Goal: Task Accomplishment & Management: Complete application form

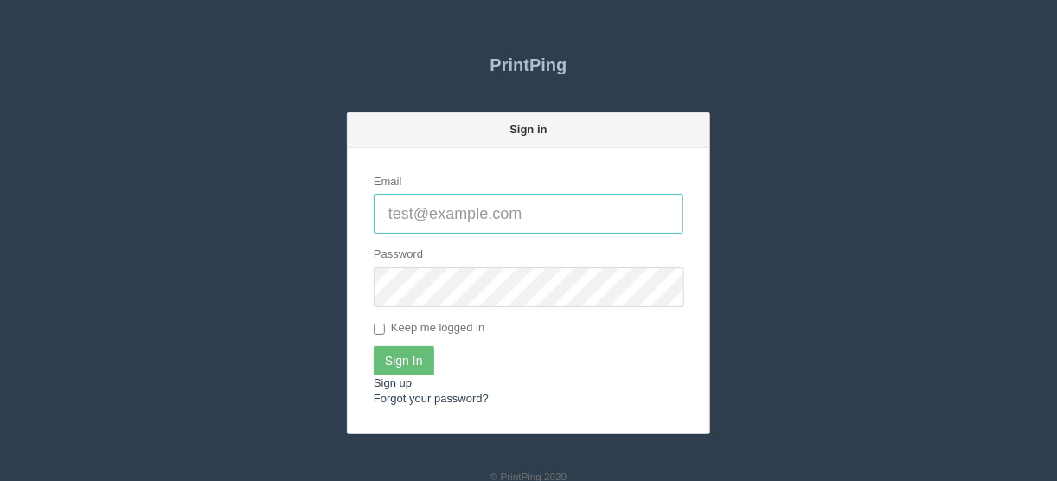
click at [395, 209] on input "Email" at bounding box center [529, 214] width 310 height 40
type input "[EMAIL_ADDRESS][DOMAIN_NAME]"
click at [410, 355] on input "Sign In" at bounding box center [404, 360] width 61 height 29
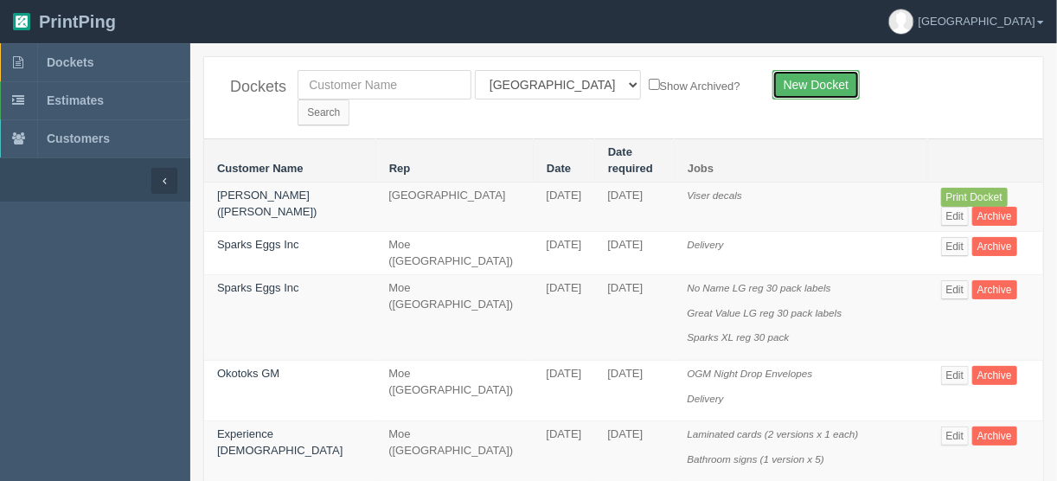
click at [803, 80] on link "New Docket" at bounding box center [816, 84] width 87 height 29
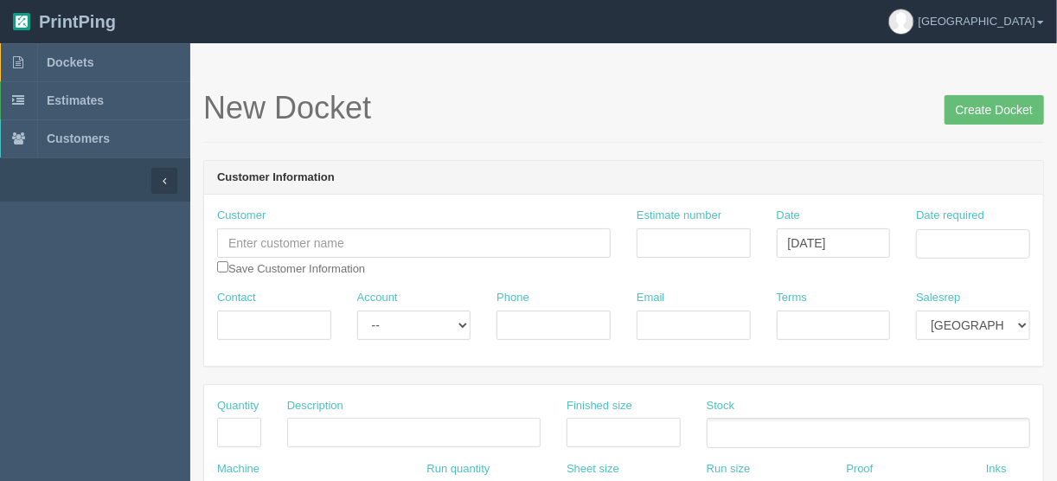
click at [277, 241] on input "text" at bounding box center [414, 242] width 394 height 29
drag, startPoint x: 266, startPoint y: 240, endPoint x: 175, endPoint y: 238, distance: 90.9
type input "[PERSON_NAME]"
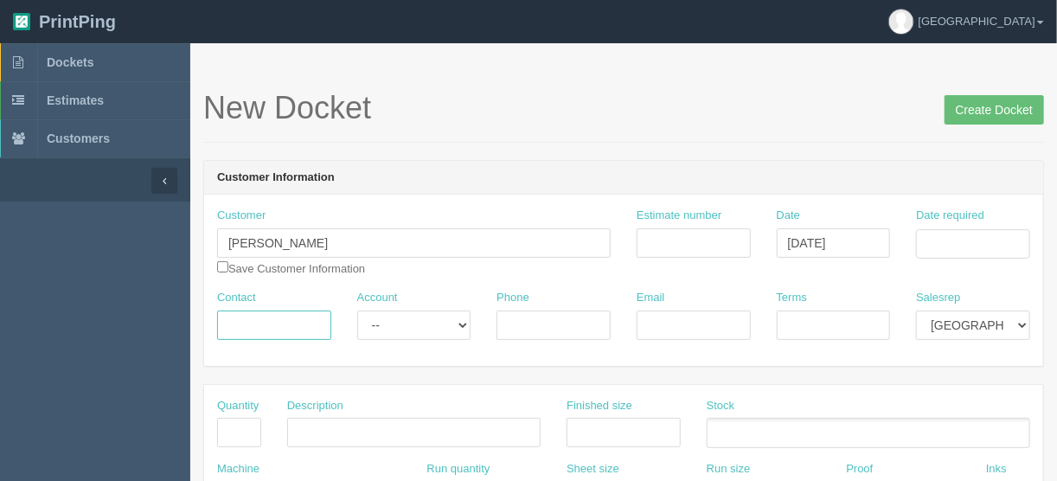
click at [241, 318] on input "Contact" at bounding box center [274, 325] width 114 height 29
paste input "Eranda"
type input "Eranda"
click at [552, 314] on input "Phone" at bounding box center [554, 325] width 114 height 29
type input "306-381-9651"
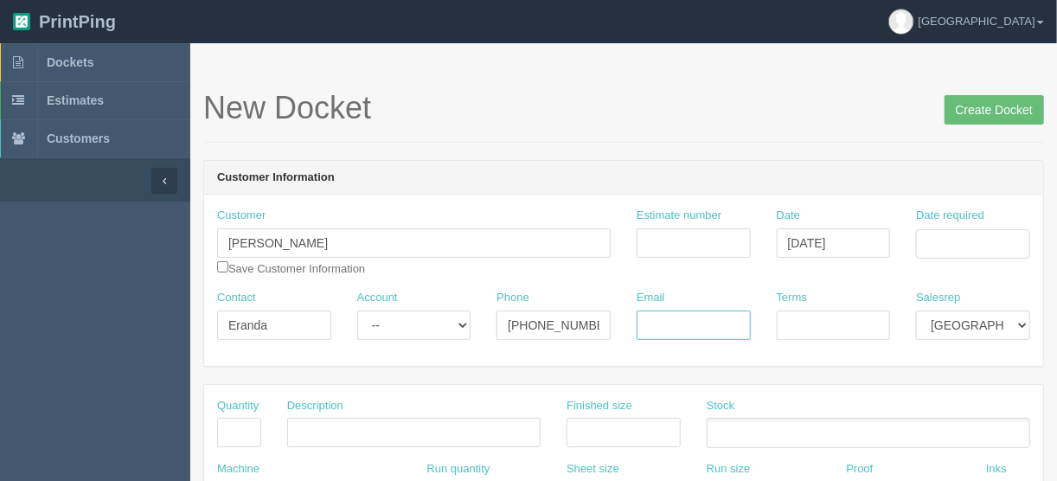
click at [664, 321] on input "Email" at bounding box center [694, 325] width 114 height 29
drag, startPoint x: 699, startPoint y: 327, endPoint x: 601, endPoint y: 322, distance: 97.9
click at [602, 323] on div "Contact Eranda Account -- Existing Client Allrush Client Rep Client Phone 306-3…" at bounding box center [623, 321] width 839 height 63
paste input "Eranda Jata <erandajata@outlook.com>"
type input "erandajata@outlook.com"
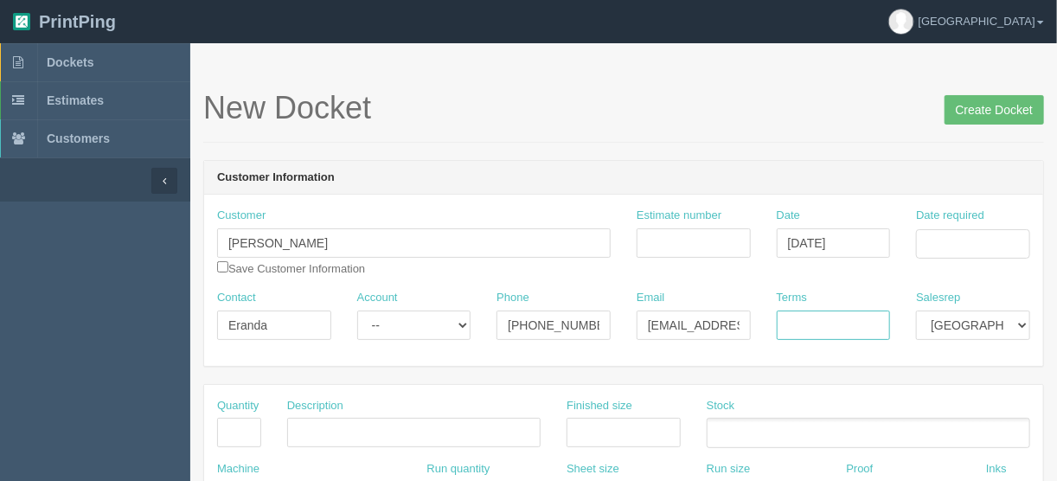
drag, startPoint x: 792, startPoint y: 322, endPoint x: 804, endPoint y: 321, distance: 12.1
click at [792, 324] on input "Terms" at bounding box center [834, 325] width 114 height 29
type input "COD"
click at [930, 243] on input "Date required" at bounding box center [973, 243] width 114 height 29
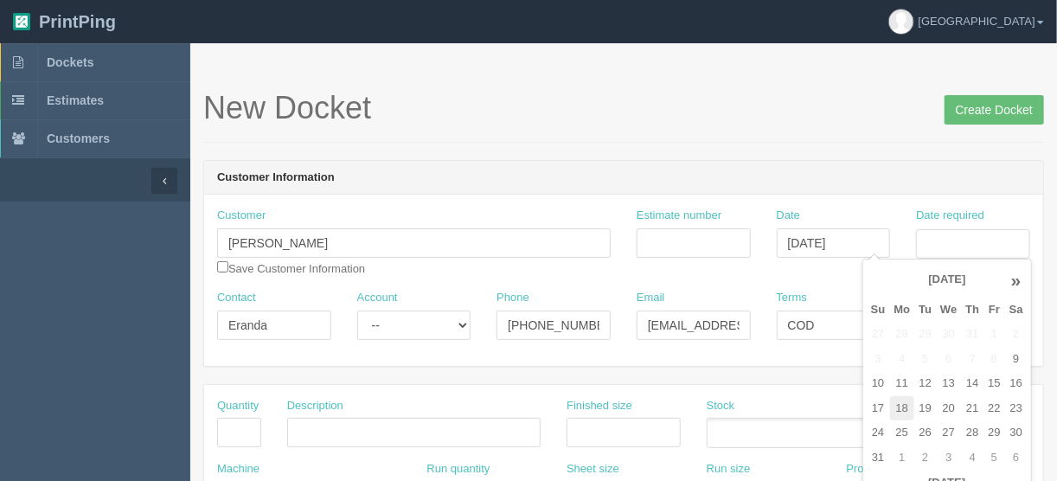
click at [901, 406] on td "18" at bounding box center [902, 408] width 25 height 25
type input "[DATE]"
click at [659, 234] on input "Estimate number" at bounding box center [694, 242] width 114 height 29
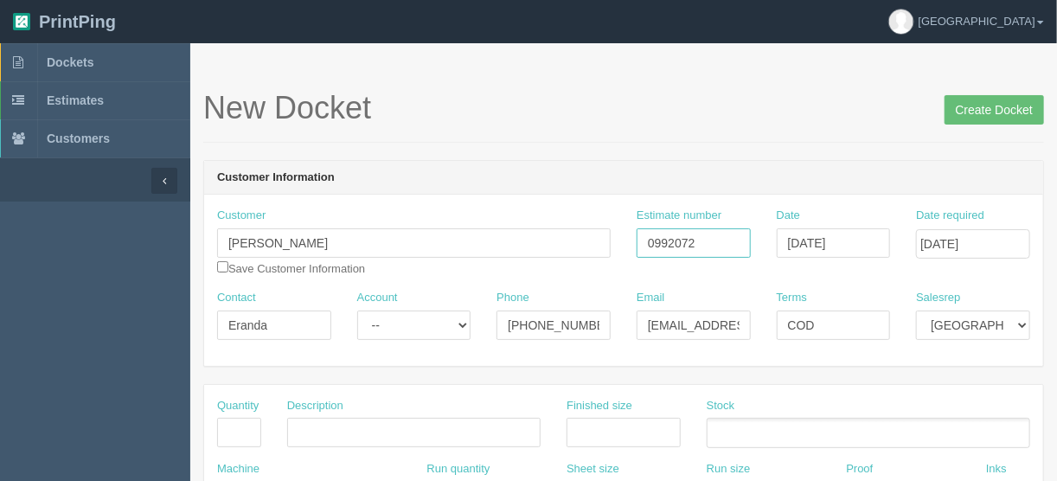
type input "0992072"
click at [241, 431] on input "text" at bounding box center [239, 432] width 44 height 29
type input "100"
type input "Stickers"
type input "2.5" x 2""
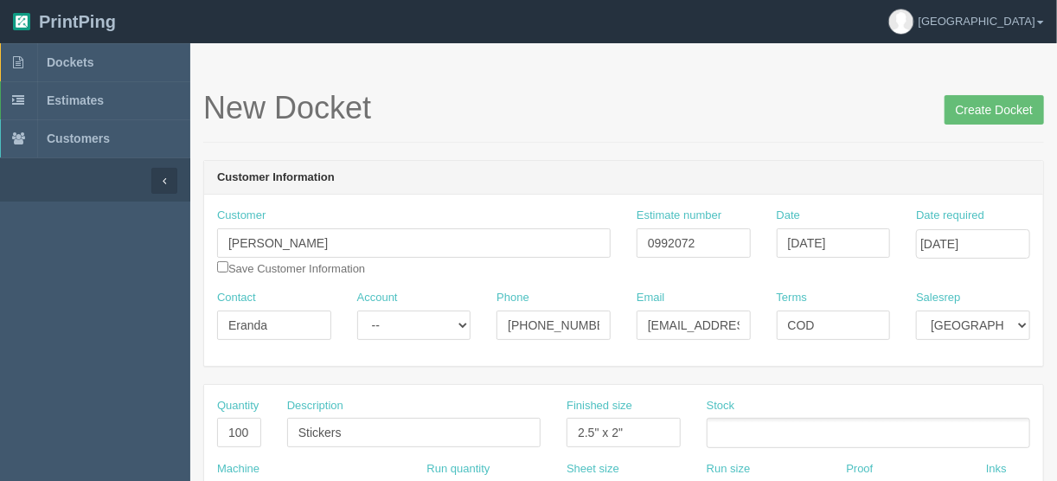
click at [730, 434] on ul at bounding box center [869, 433] width 324 height 30
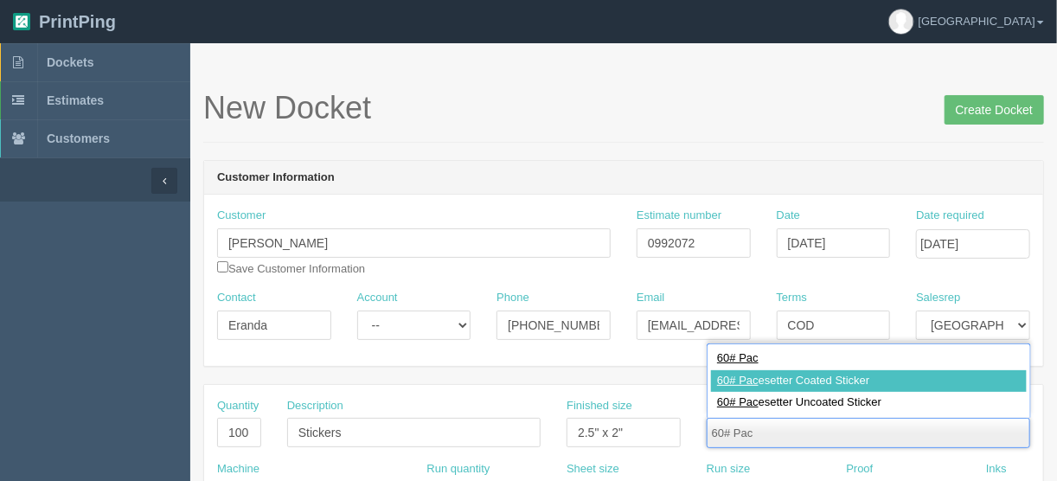
type input "60# Pac"
type input "60# Pacesetter Coated Sticker"
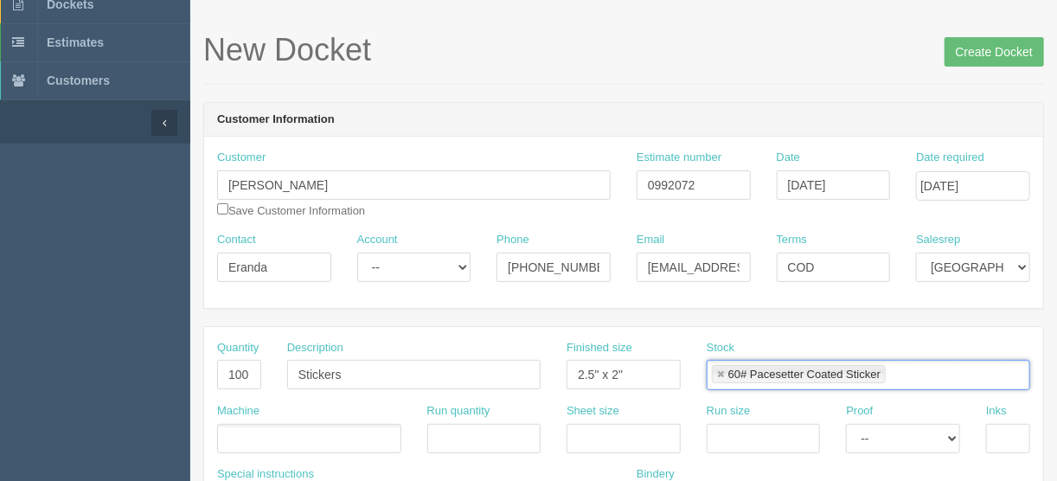
scroll to position [138, 0]
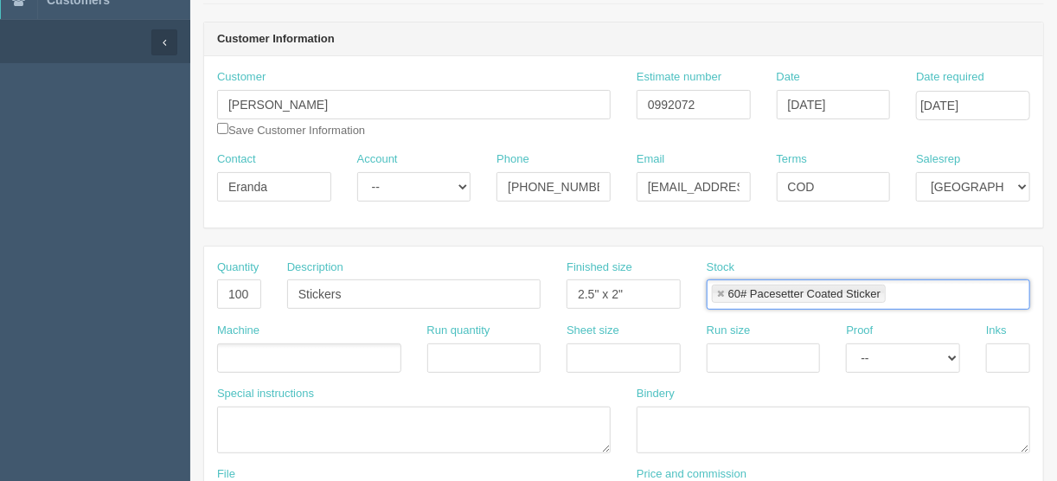
click at [241, 349] on ul at bounding box center [309, 358] width 184 height 30
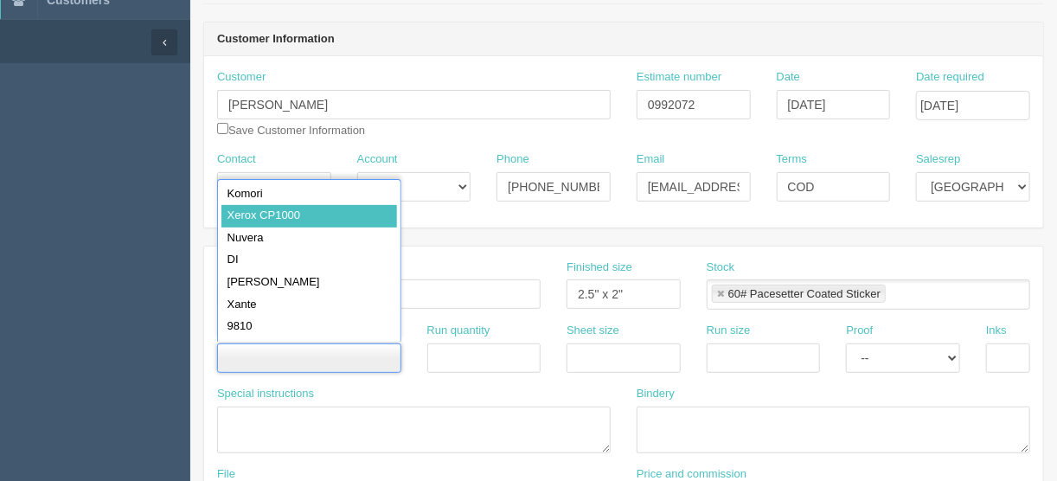
type input "Xerox CP1000"
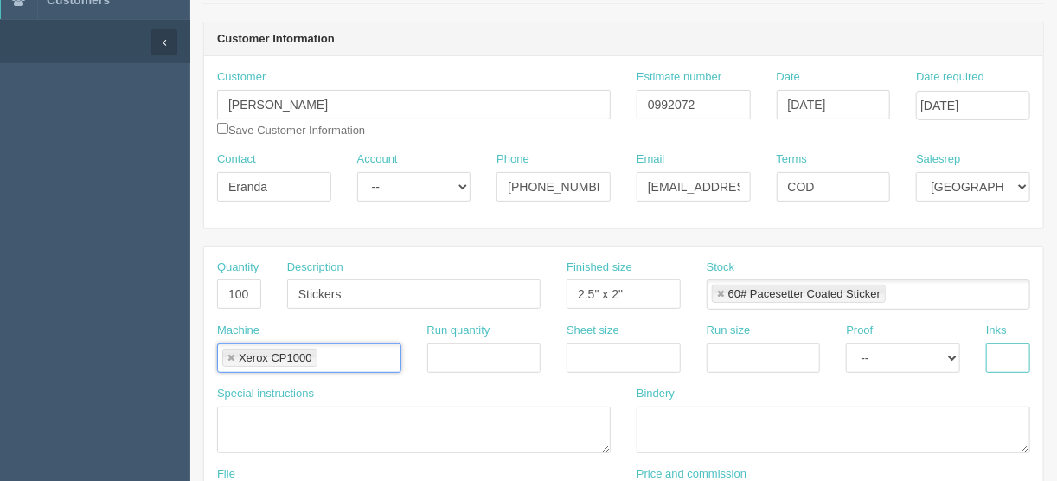
click at [999, 350] on input "text" at bounding box center [1008, 357] width 44 height 29
type input "4/0"
click at [952, 353] on select "-- Email Hard Copy" at bounding box center [903, 357] width 114 height 29
select select "Email"
click at [846, 343] on select "-- Email Hard Copy" at bounding box center [903, 357] width 114 height 29
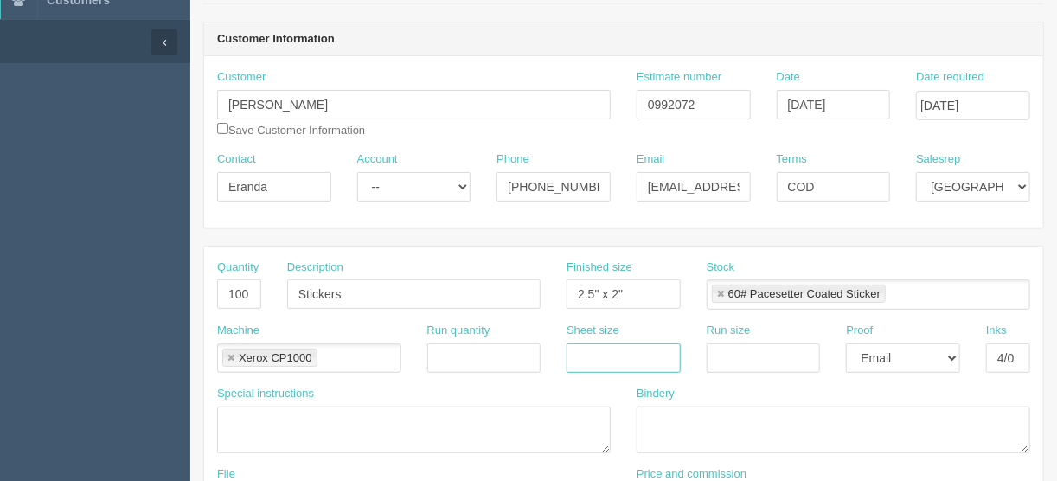
click at [597, 355] on input "text" at bounding box center [624, 357] width 114 height 29
type input "12" x 18""
drag, startPoint x: 734, startPoint y: 357, endPoint x: 744, endPoint y: 330, distance: 28.8
click at [734, 357] on input "text" at bounding box center [764, 357] width 114 height 29
type input "12" x 18""
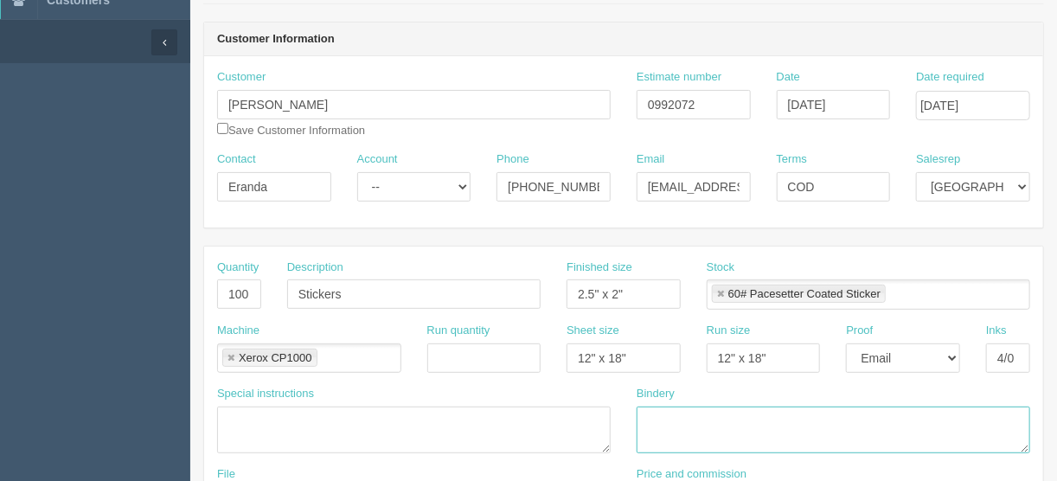
click at [659, 420] on textarea at bounding box center [834, 430] width 394 height 47
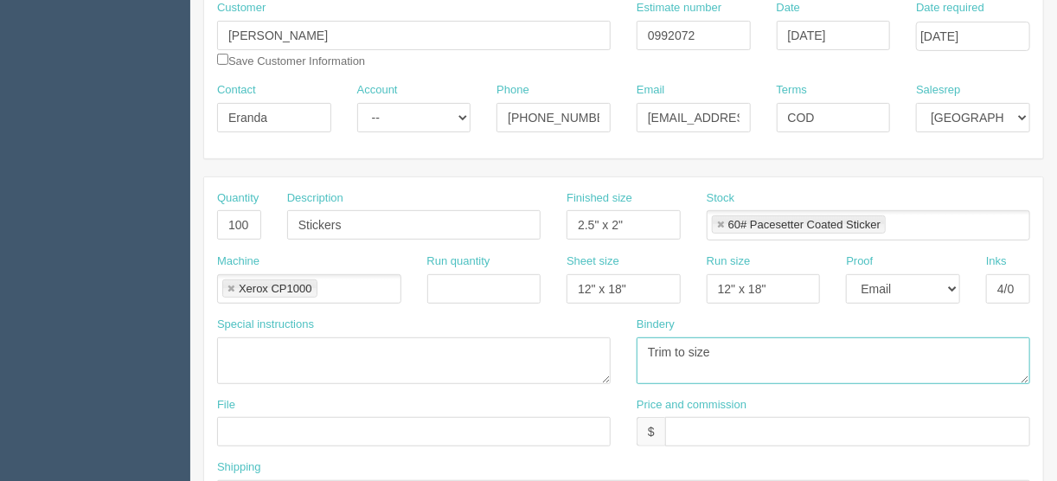
scroll to position [346, 0]
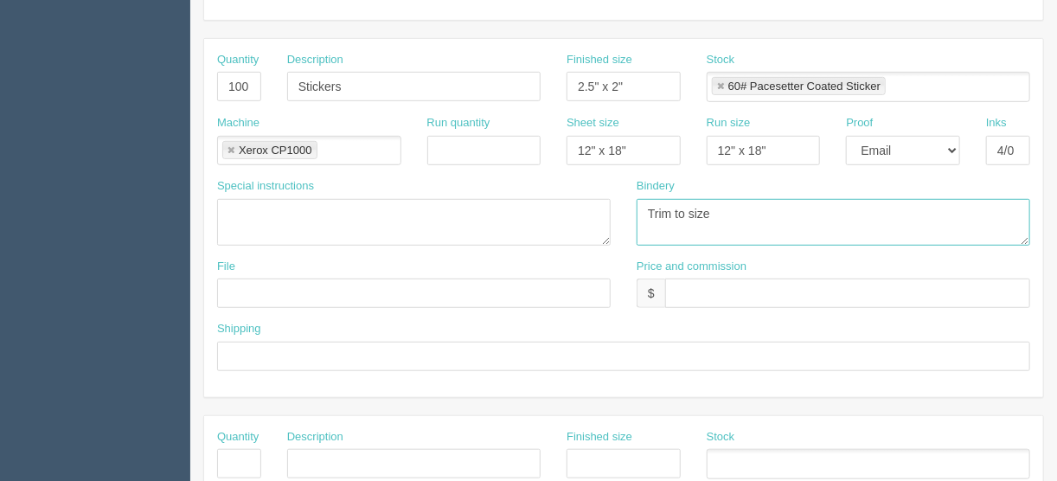
type textarea "Trim to size"
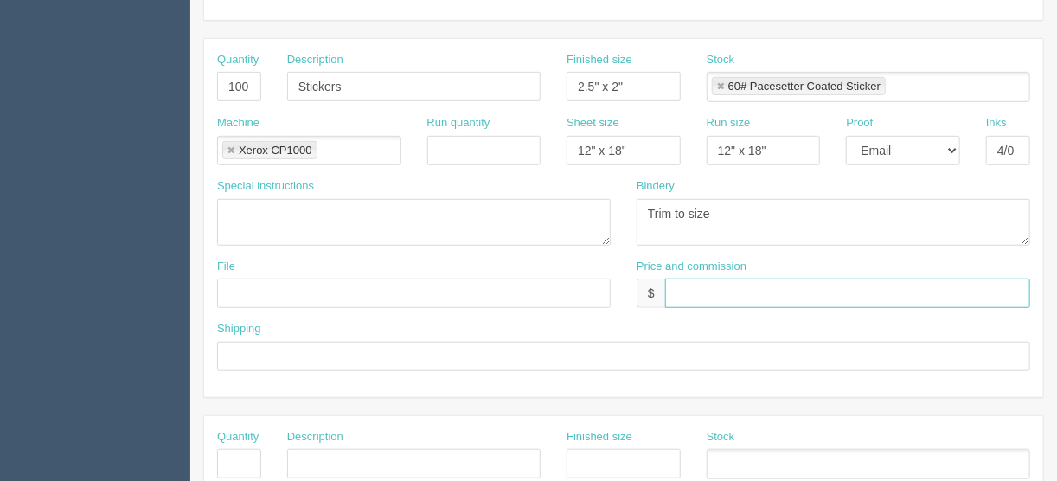
click at [689, 279] on input "text" at bounding box center [847, 293] width 365 height 29
type input "$67.00 | FL $"
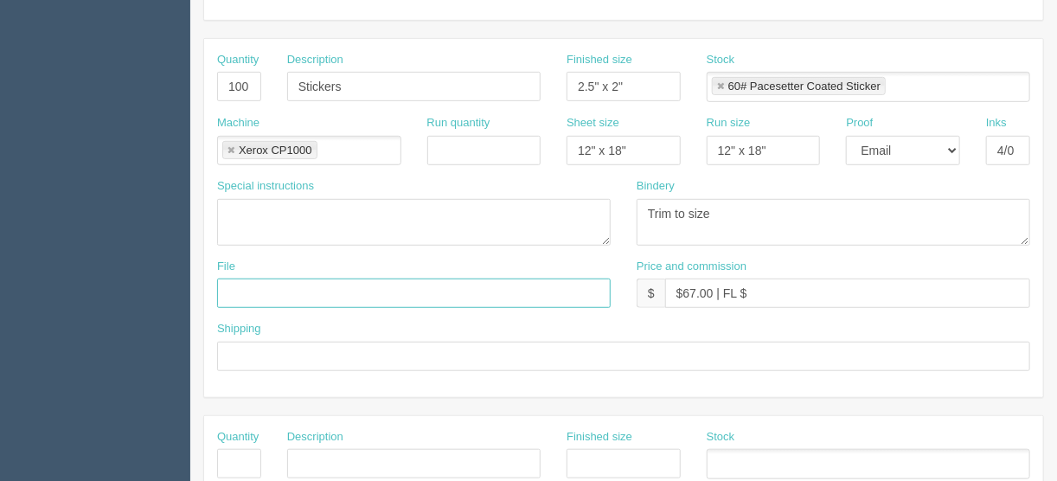
click at [237, 285] on input "text" at bounding box center [414, 293] width 394 height 29
type input "files@allrush.ca"
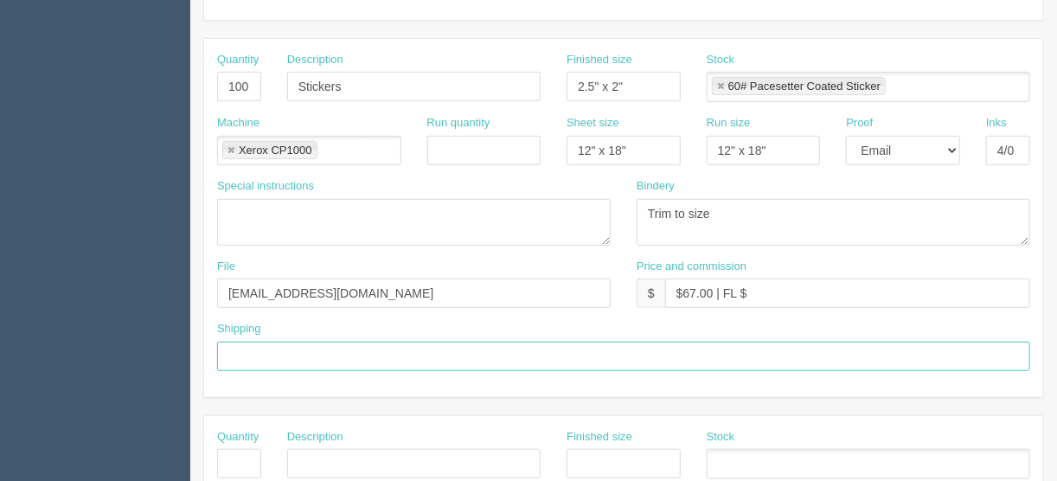
drag, startPoint x: 261, startPoint y: 356, endPoint x: 270, endPoint y: 353, distance: 9.0
click at [261, 356] on input "text" at bounding box center [623, 356] width 813 height 29
type input "Call/email when ready"
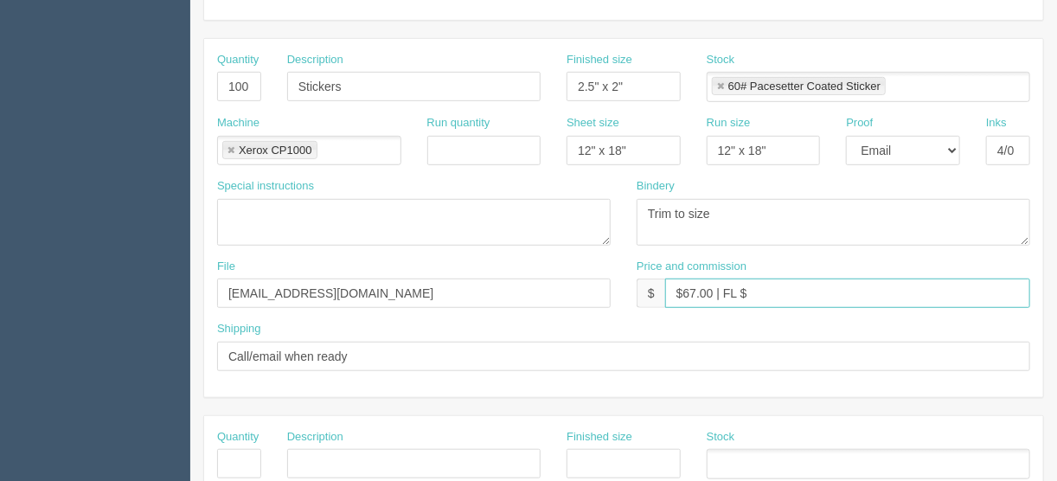
click at [748, 284] on input "$67.00 | FL $" at bounding box center [847, 293] width 365 height 29
click at [818, 292] on input "$67.00 | FL $3.35 | AR $" at bounding box center [847, 293] width 365 height 29
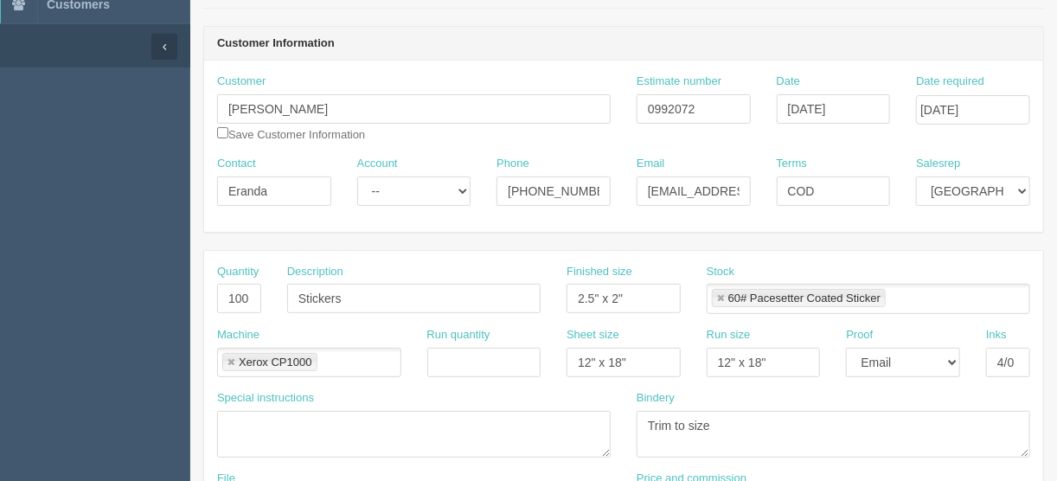
scroll to position [112, 0]
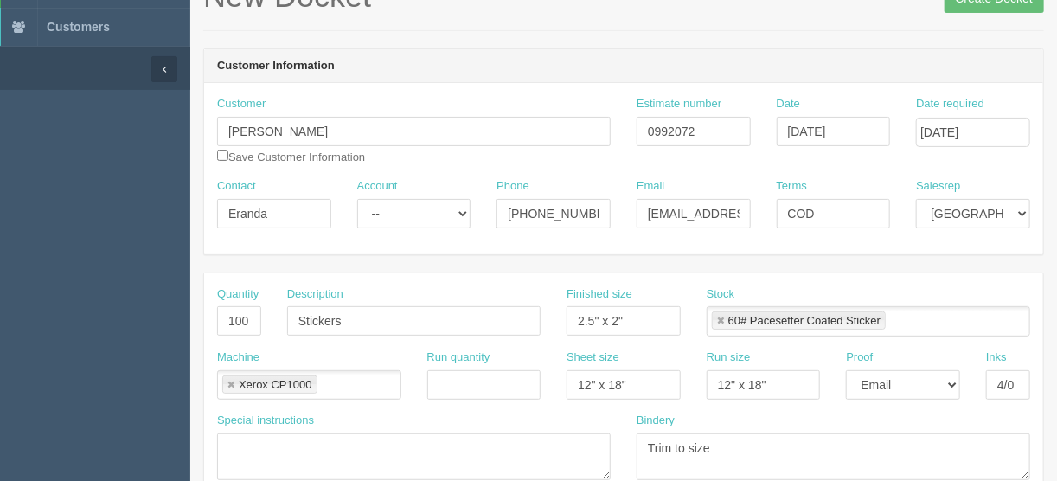
type input "$67.00 | FL $3.35 | AR $16.51"
drag, startPoint x: 663, startPoint y: 122, endPoint x: 673, endPoint y: 135, distance: 16.6
click at [665, 124] on input "0992072" at bounding box center [694, 131] width 114 height 29
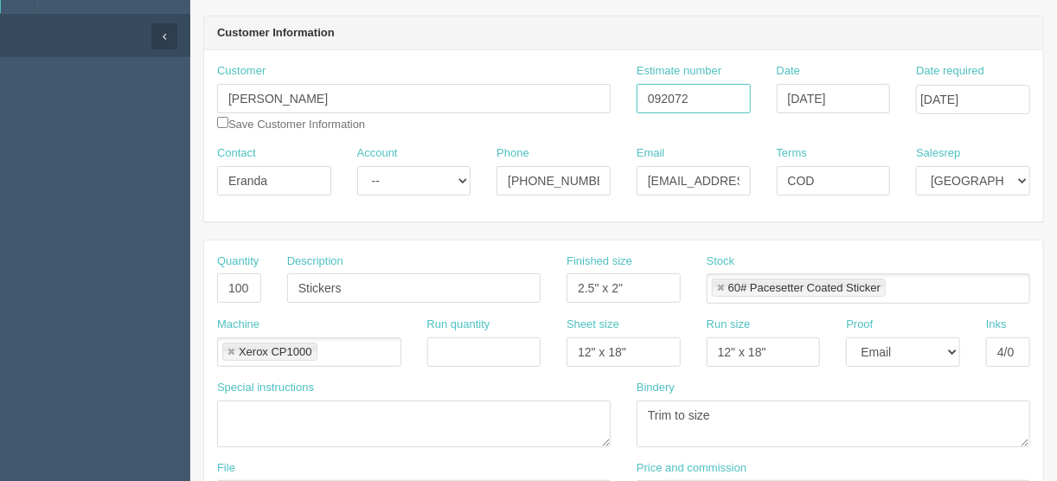
scroll to position [0, 0]
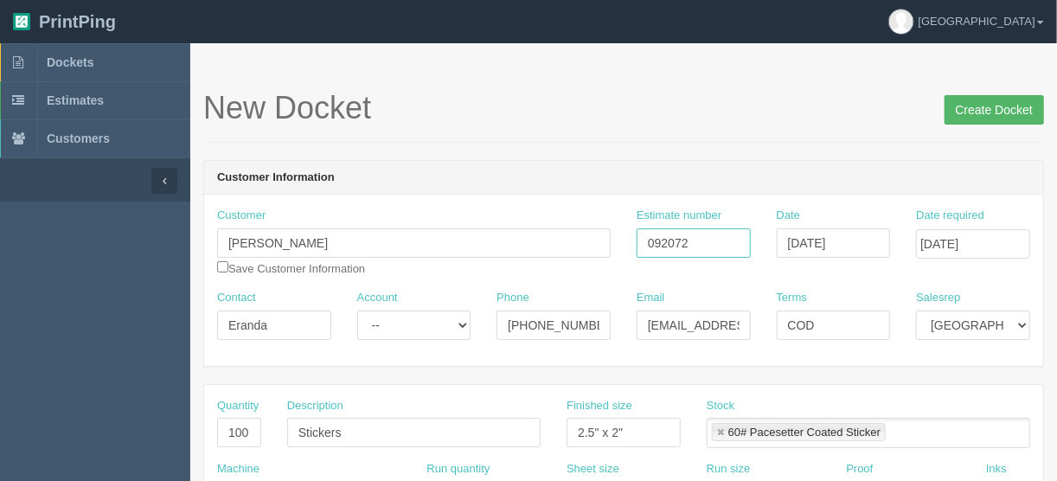
type input "092072"
click at [983, 106] on input "Create Docket" at bounding box center [994, 109] width 99 height 29
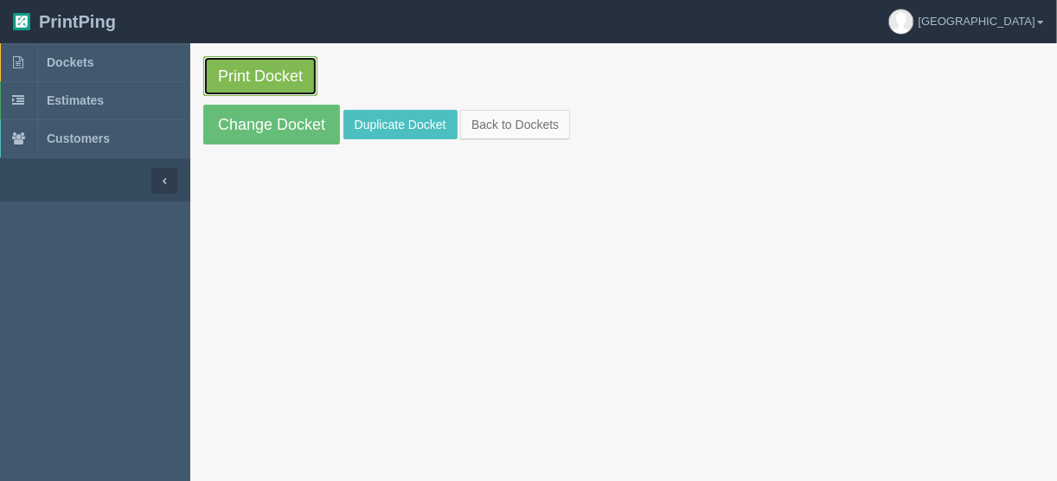
click at [272, 68] on link "Print Docket" at bounding box center [260, 76] width 114 height 40
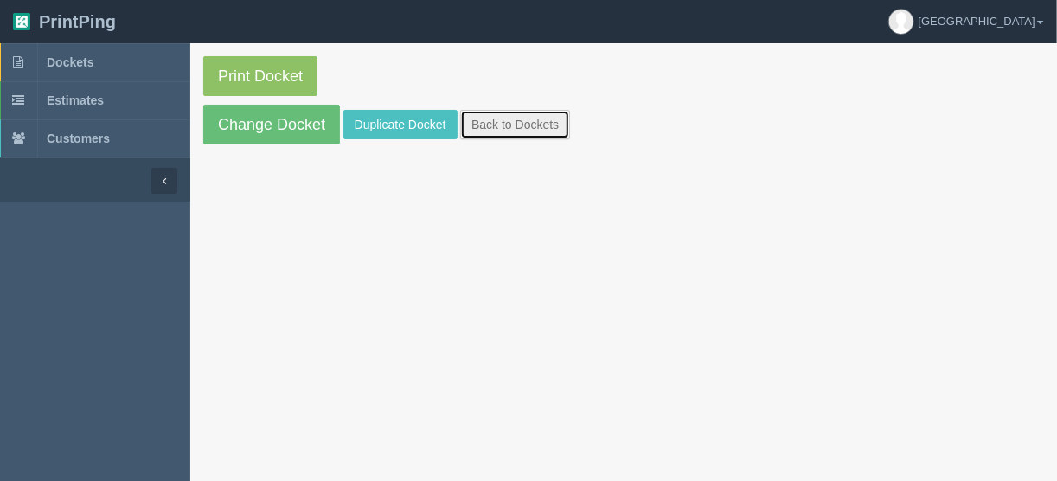
click at [509, 125] on link "Back to Dockets" at bounding box center [515, 124] width 110 height 29
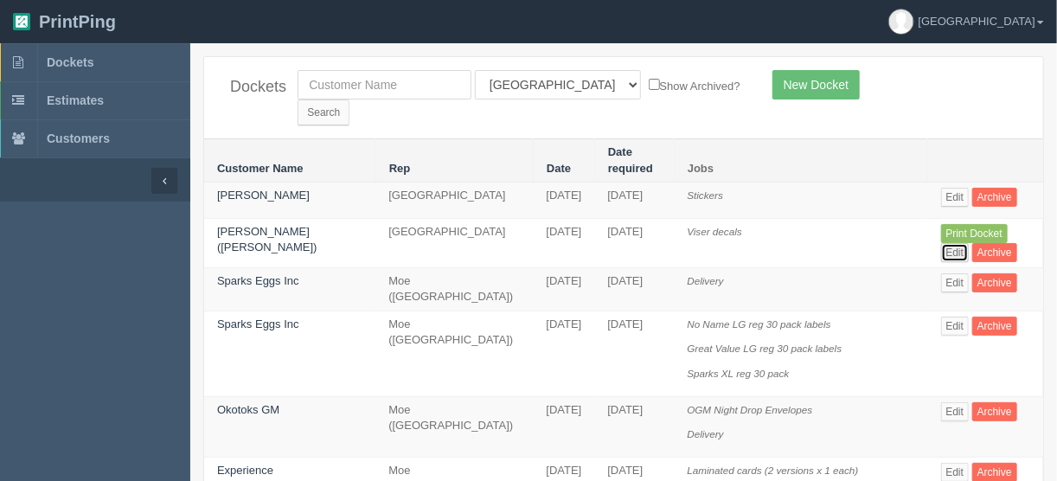
click at [970, 243] on link "Edit" at bounding box center [955, 252] width 29 height 19
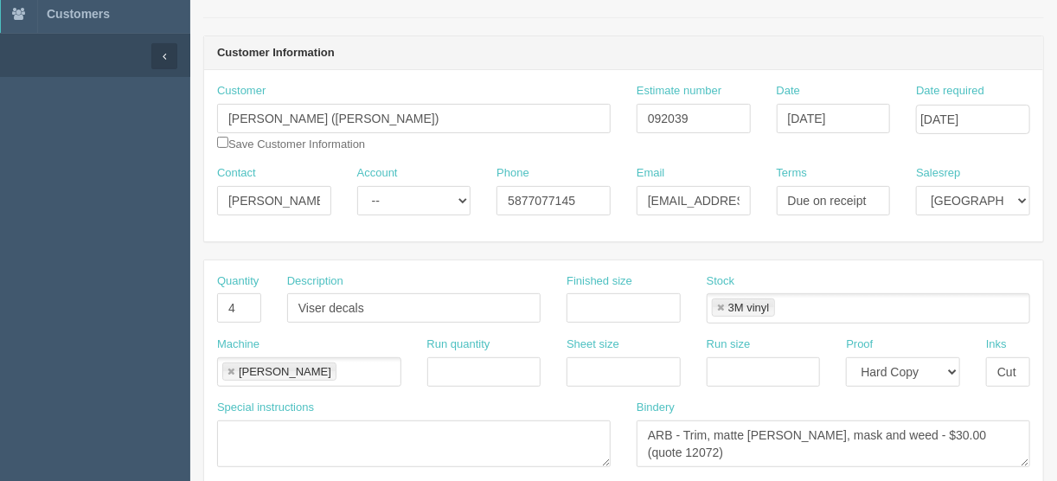
scroll to position [138, 0]
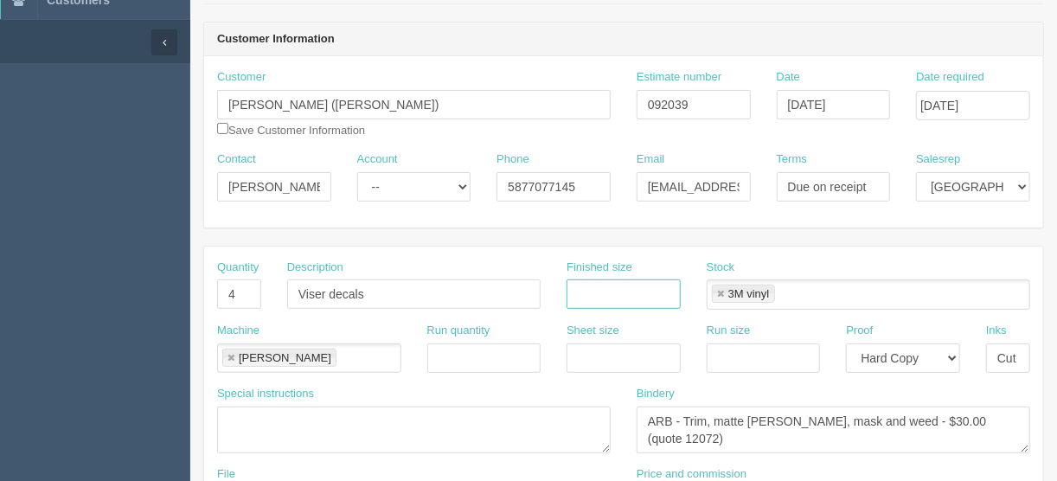
click at [610, 285] on input "text" at bounding box center [624, 293] width 114 height 29
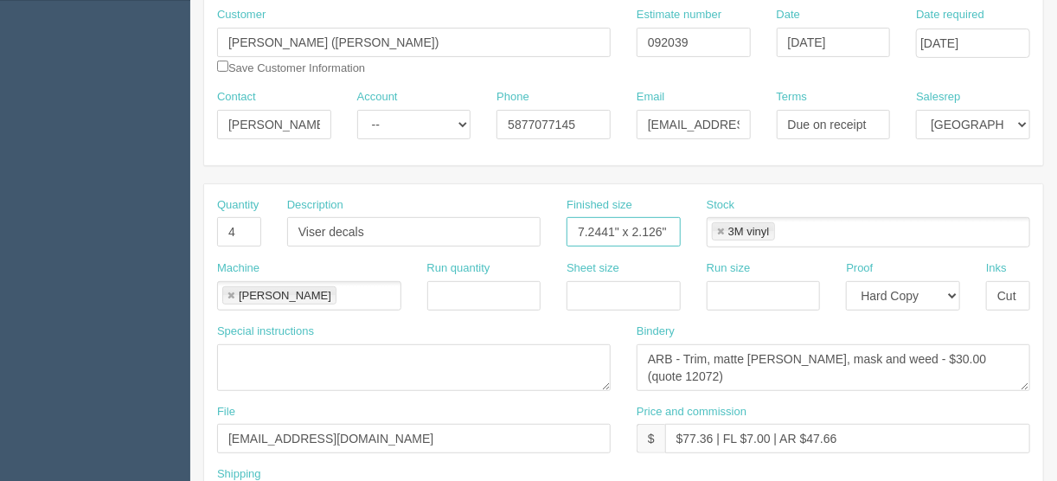
scroll to position [346, 0]
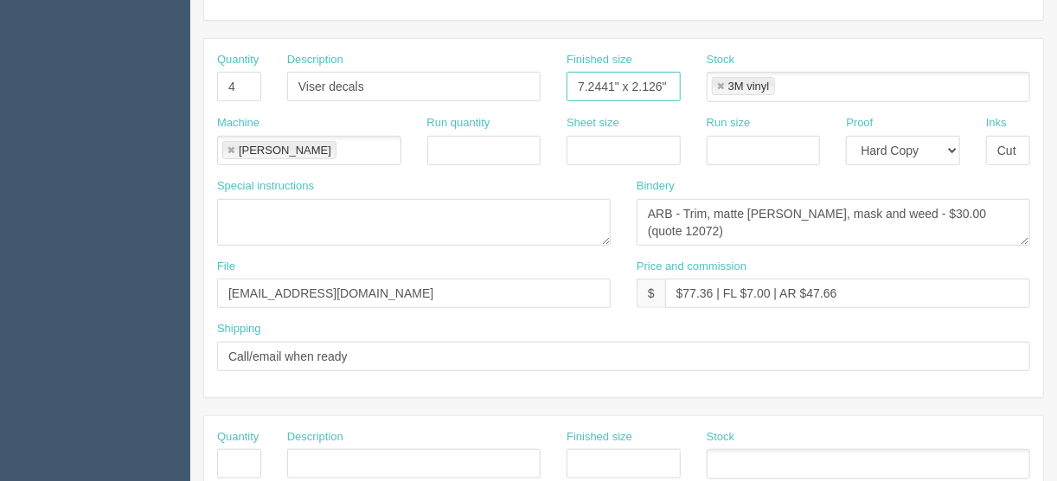
type input "7.2441" x 2.126""
click at [953, 144] on select "-- Email Hard Copy" at bounding box center [903, 150] width 114 height 29
select select "Email"
click at [846, 136] on select "-- Email Hard Copy" at bounding box center [903, 150] width 114 height 29
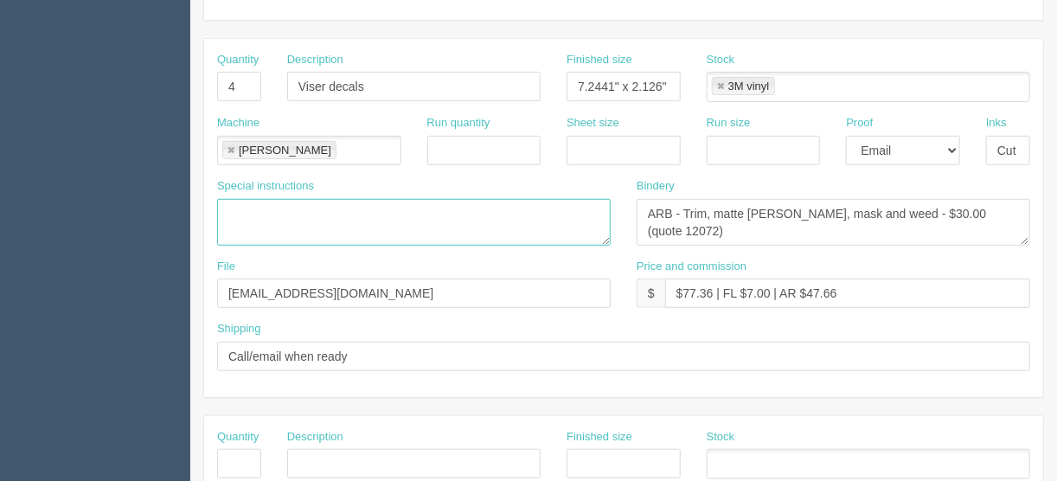
click at [253, 201] on textarea at bounding box center [414, 222] width 394 height 47
type textarea "ROUND CORNERS"
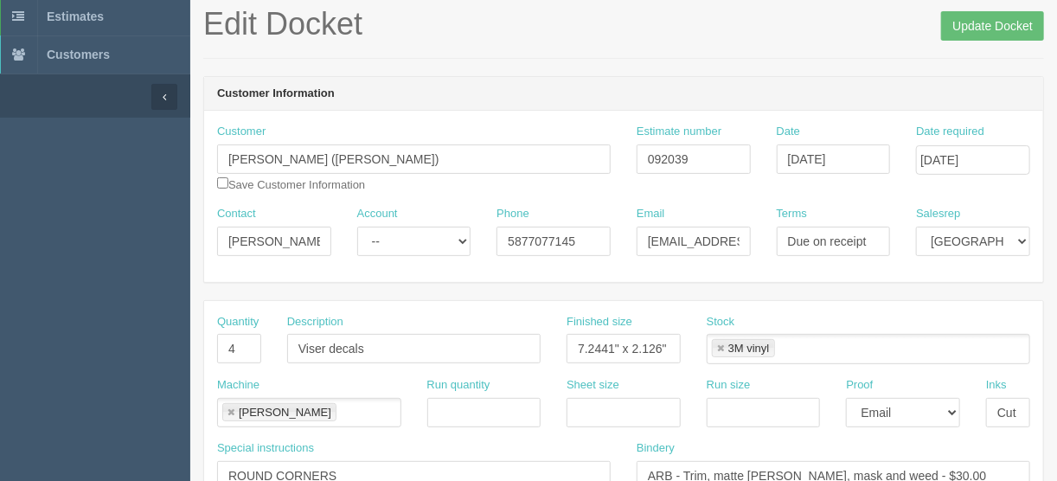
scroll to position [0, 0]
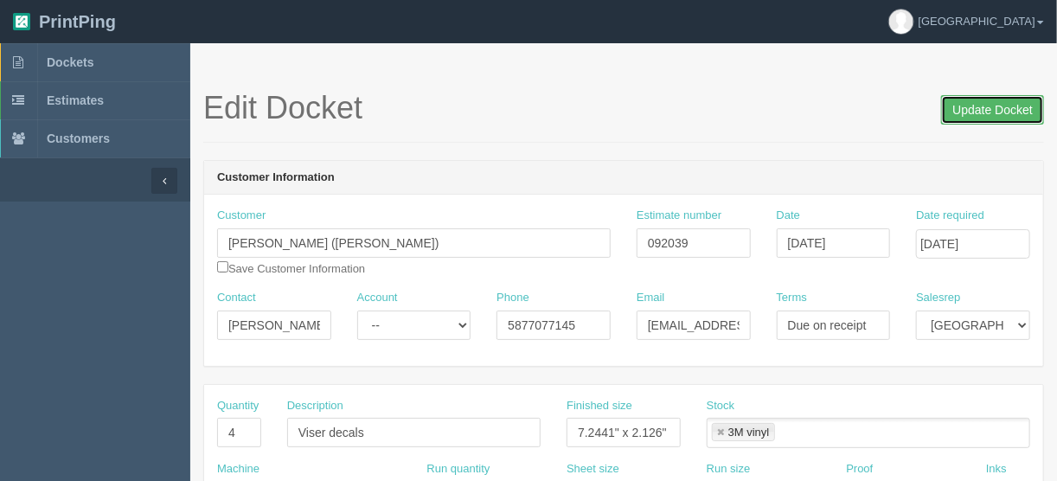
click at [975, 107] on input "Update Docket" at bounding box center [992, 109] width 103 height 29
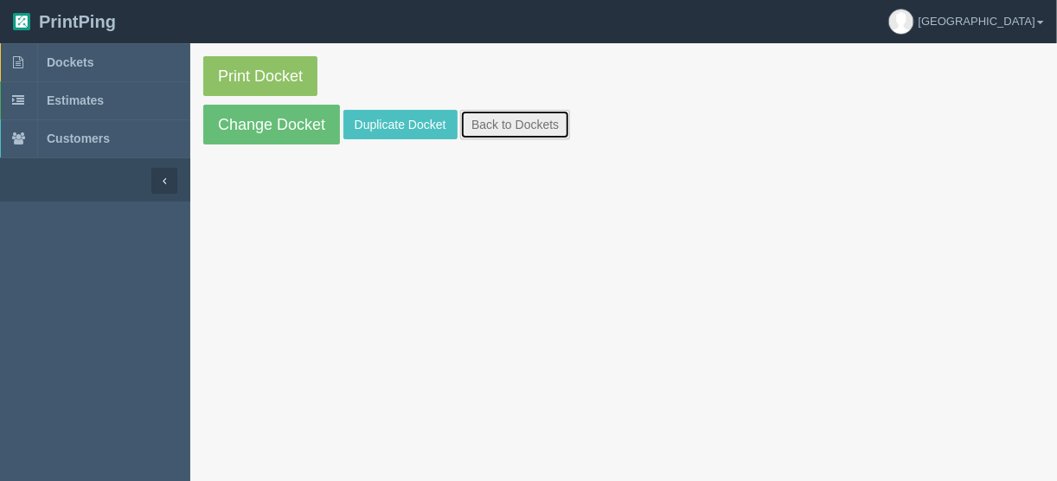
click at [484, 126] on link "Back to Dockets" at bounding box center [515, 124] width 110 height 29
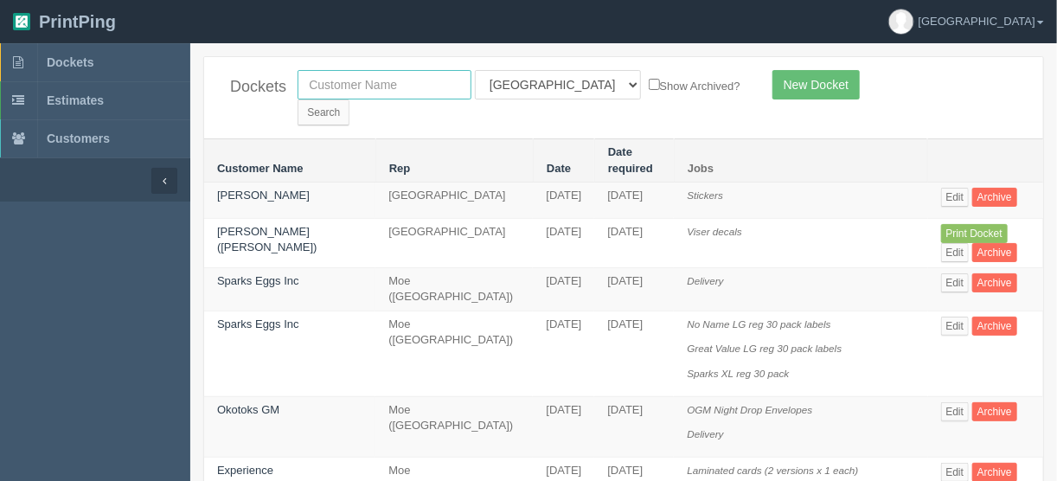
click at [382, 85] on input "text" at bounding box center [385, 84] width 174 height 29
type input "PROCESS COLOR"
click at [549, 87] on select "All Users Ali Ali Test 1 Aly Amy Ankit Arif Brandon Dan France Greg Jim Mark Ma…" at bounding box center [558, 84] width 166 height 29
select select
click at [475, 70] on select "All Users Ali Ali Test 1 Aly Amy Ankit Arif Brandon Dan France Greg Jim Mark Ma…" at bounding box center [558, 84] width 166 height 29
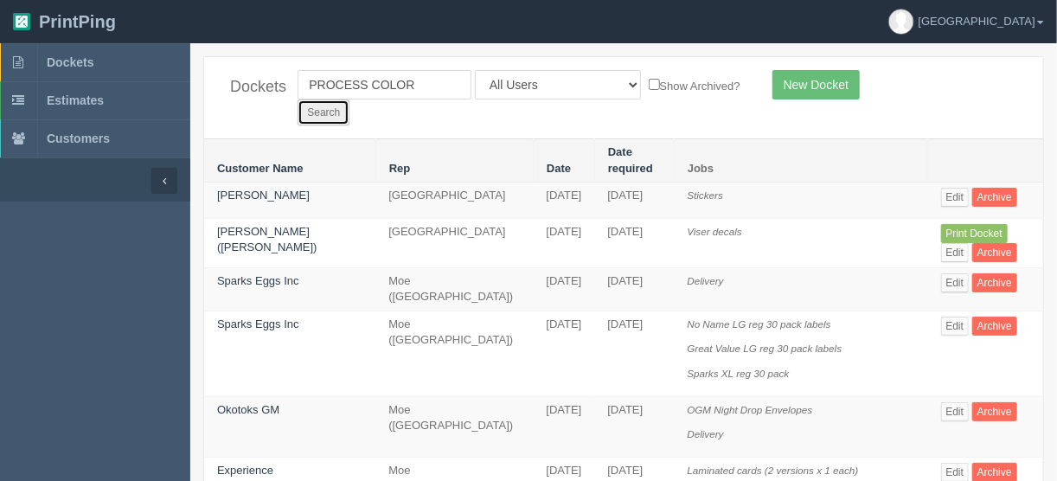
click at [350, 99] on input "Search" at bounding box center [324, 112] width 52 height 26
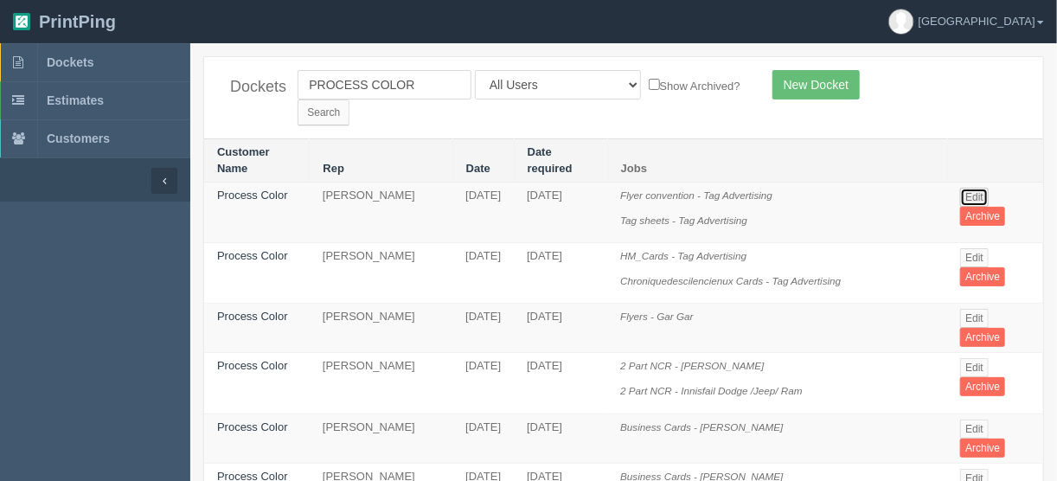
click at [969, 188] on link "Edit" at bounding box center [974, 197] width 29 height 19
drag, startPoint x: 433, startPoint y: 76, endPoint x: 281, endPoint y: 102, distance: 154.5
click at [281, 102] on div "Dockets PROCESS COLOR All Users [PERSON_NAME] Test 1 [PERSON_NAME] [PERSON_NAME…" at bounding box center [623, 97] width 839 height 81
click at [549, 84] on select "All Users [PERSON_NAME] Test 1 [PERSON_NAME] [PERSON_NAME] [PERSON_NAME] France…" at bounding box center [558, 84] width 166 height 29
select select "14"
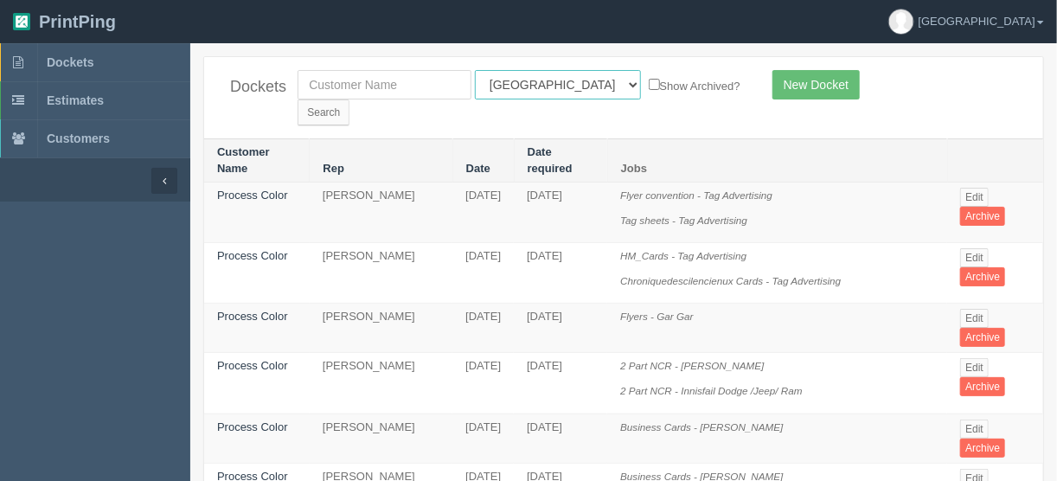
click at [475, 70] on select "All Users [PERSON_NAME] Test 1 [PERSON_NAME] [PERSON_NAME] [PERSON_NAME] France…" at bounding box center [558, 84] width 166 height 29
click at [350, 99] on input "Search" at bounding box center [324, 112] width 52 height 26
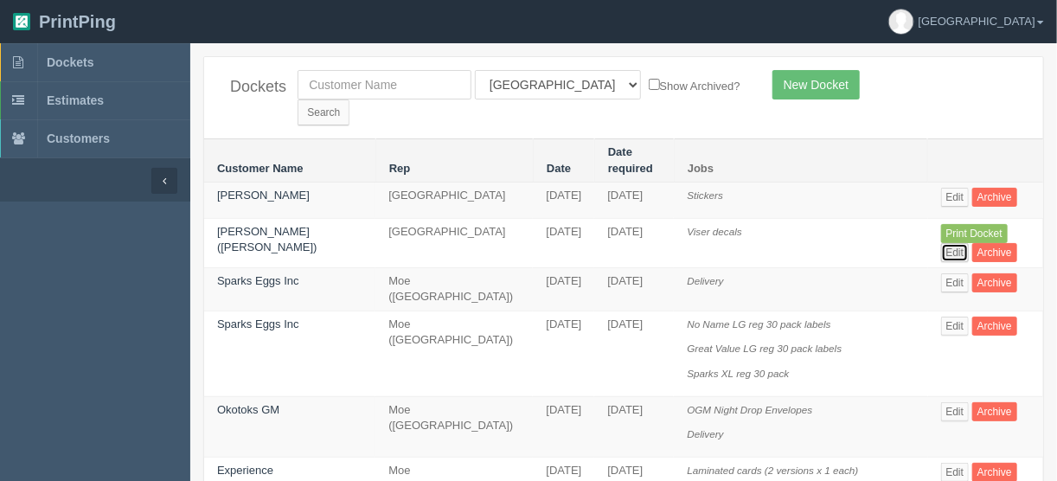
click at [970, 243] on link "Edit" at bounding box center [955, 252] width 29 height 19
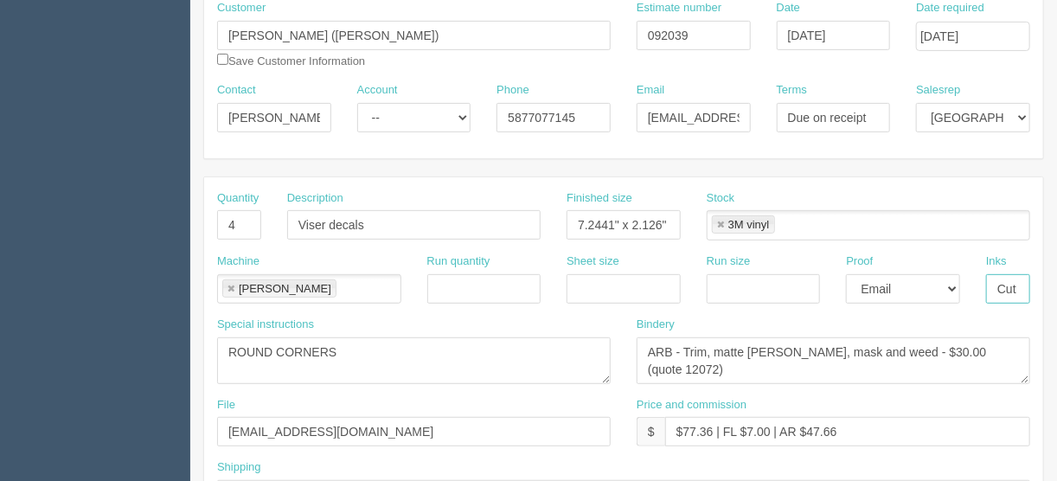
scroll to position [0, 22]
drag, startPoint x: 995, startPoint y: 284, endPoint x: 1078, endPoint y: 276, distance: 83.4
type input "4/0 + cut"
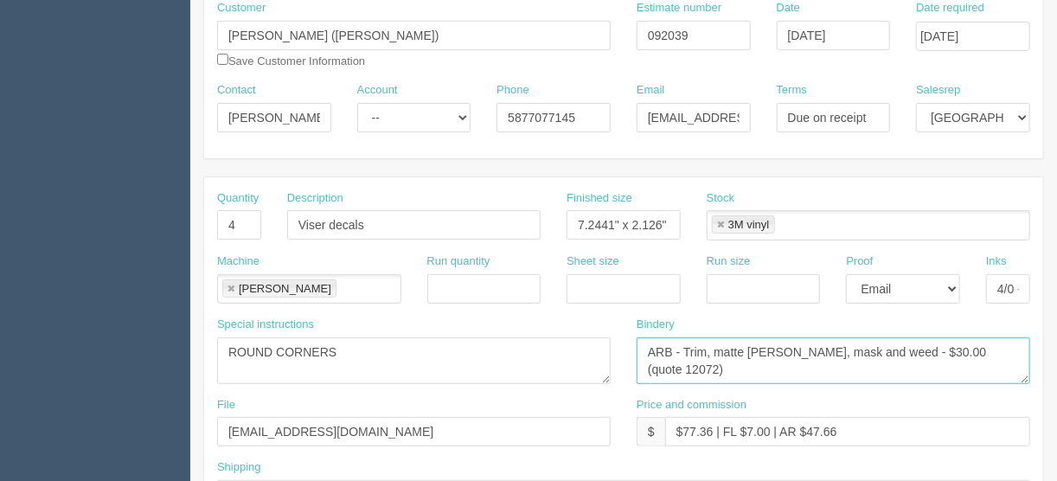
click at [991, 347] on textarea "ARB - Trim, matte lam, mask and weed - $30.00 (quote 12072)" at bounding box center [834, 360] width 394 height 47
drag, startPoint x: 993, startPoint y: 343, endPoint x: 904, endPoint y: 344, distance: 89.1
click at [904, 344] on textarea "ARB - Trim, matte lam, mask and weed - $30.00 (quote 12072)" at bounding box center [834, 360] width 394 height 47
type textarea "ARB - Trim, matte lam, mask and weed - $30.00"
click at [349, 354] on textarea "ROUND CORNERS" at bounding box center [414, 360] width 394 height 47
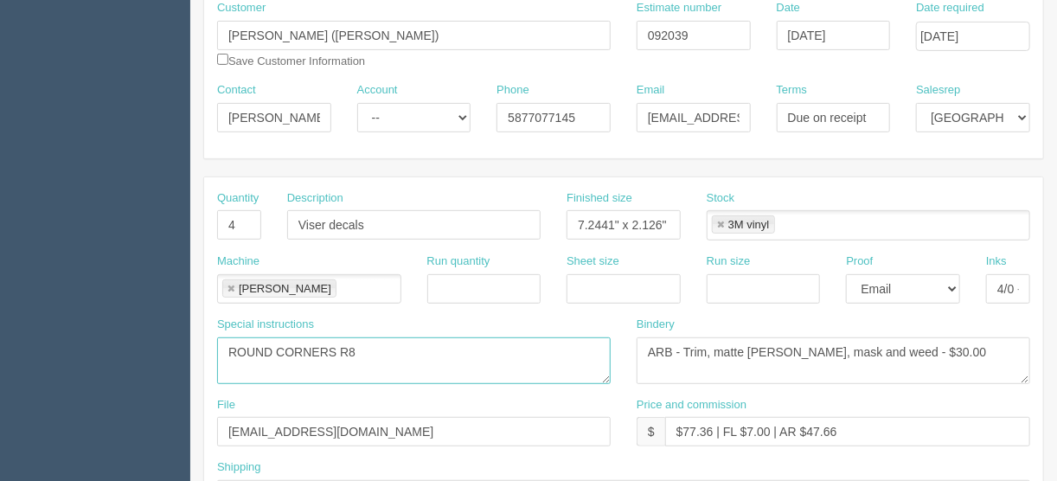
type textarea "ROUND CORNERS R8"
drag, startPoint x: 767, startPoint y: 428, endPoint x: 747, endPoint y: 427, distance: 20.8
click at [747, 427] on input "$77.36 | FL $7.00 | AR $47.66" at bounding box center [847, 431] width 365 height 29
drag, startPoint x: 838, startPoint y: 425, endPoint x: 807, endPoint y: 429, distance: 31.4
click at [807, 429] on input "$77.36 | FL $3.87 | AR $47.66" at bounding box center [847, 431] width 365 height 29
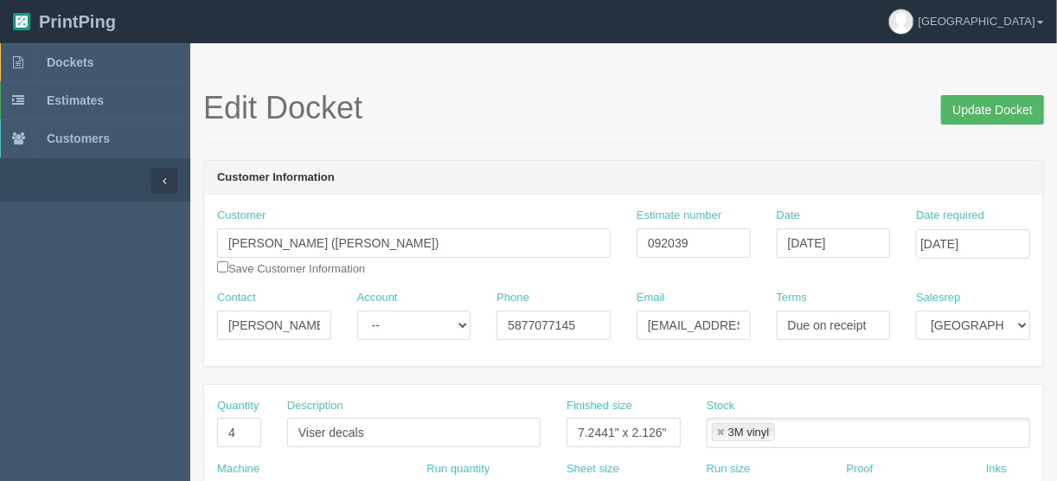
type input "$77.36 | FL $3.87 | AR $25.59"
click at [983, 108] on input "Update Docket" at bounding box center [992, 109] width 103 height 29
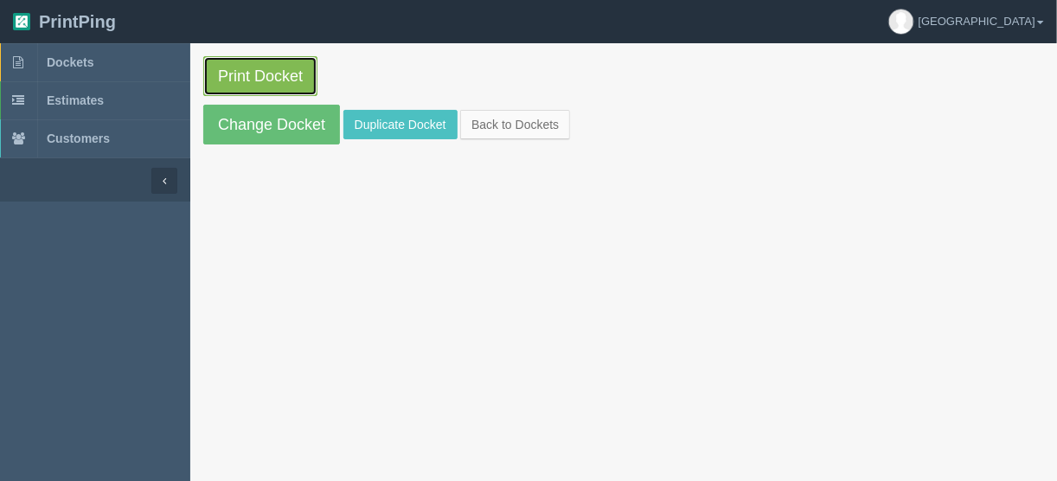
click at [283, 72] on link "Print Docket" at bounding box center [260, 76] width 114 height 40
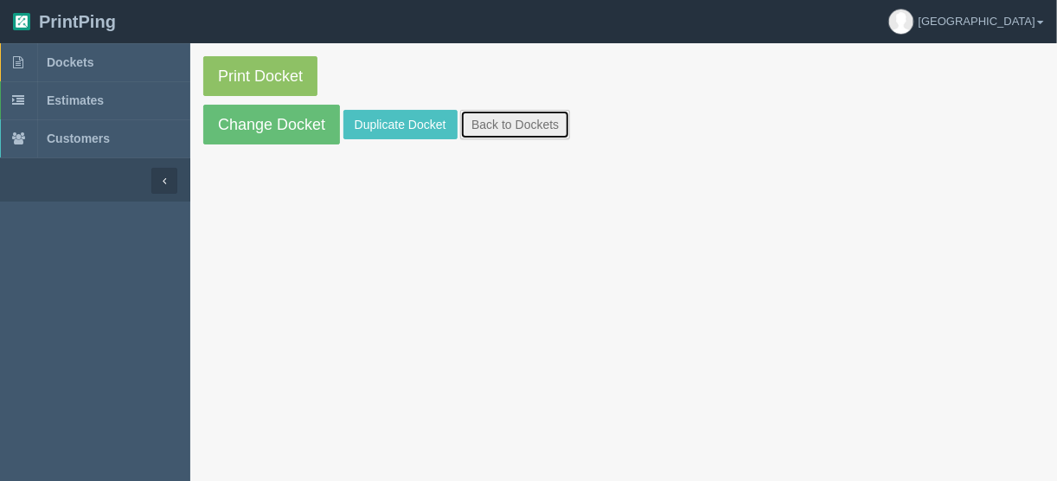
click at [507, 116] on link "Back to Dockets" at bounding box center [515, 124] width 110 height 29
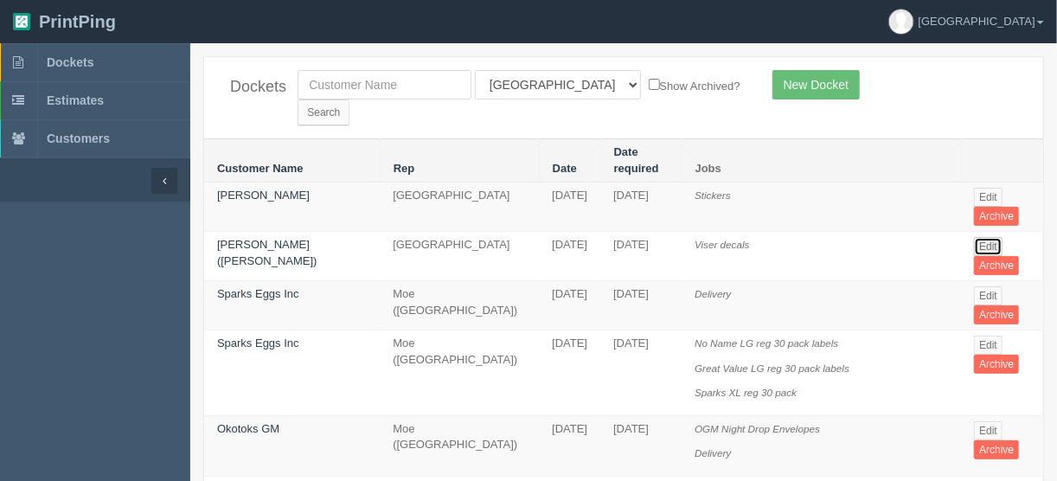
click at [977, 237] on link "Edit" at bounding box center [988, 246] width 29 height 19
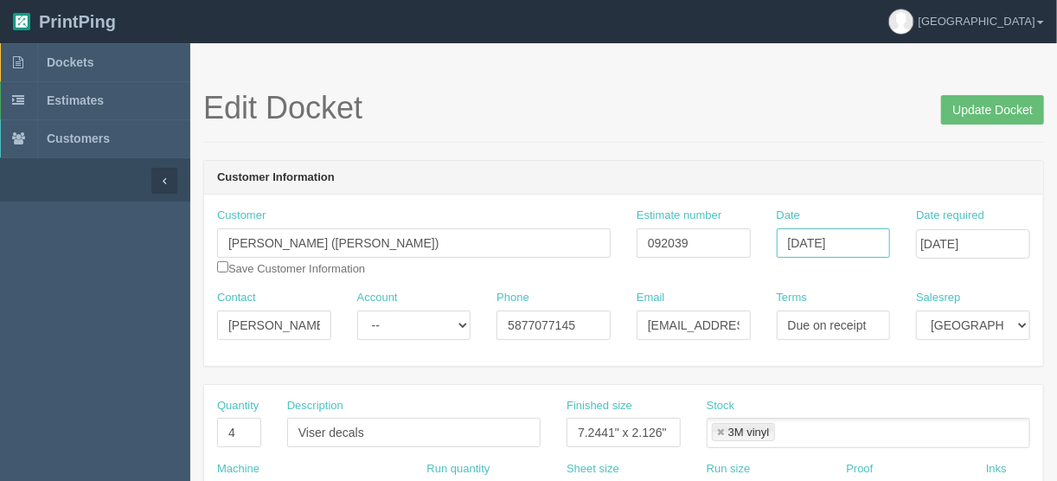
click at [824, 244] on input "[DATE]" at bounding box center [834, 242] width 114 height 29
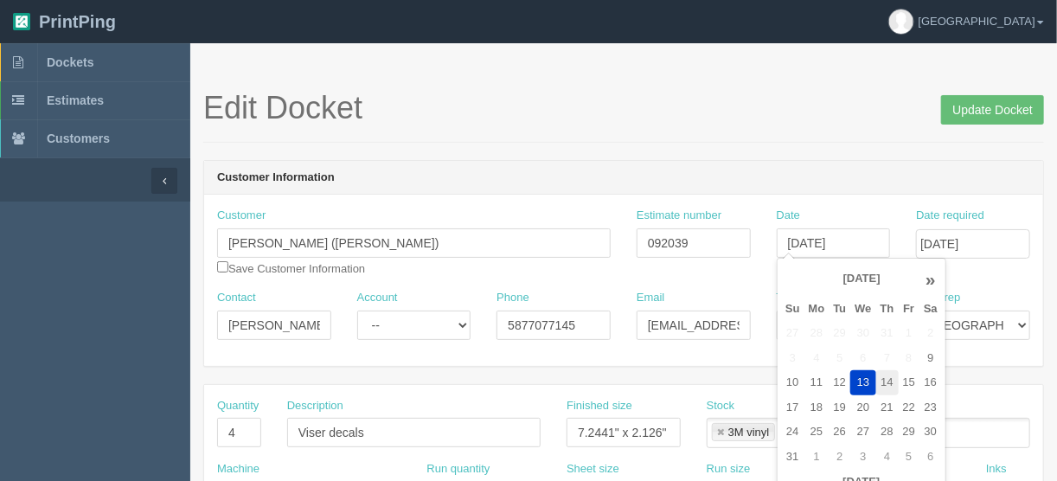
click at [886, 380] on td "14" at bounding box center [887, 382] width 22 height 25
type input "[DATE]"
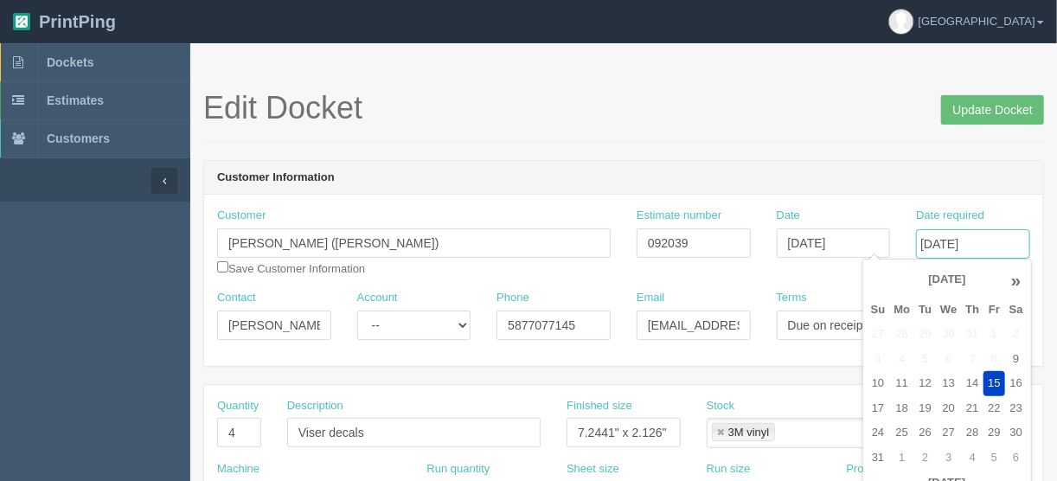
click at [940, 233] on input "[DATE]" at bounding box center [973, 243] width 114 height 29
click at [905, 407] on td "18" at bounding box center [902, 408] width 25 height 25
type input "[DATE]"
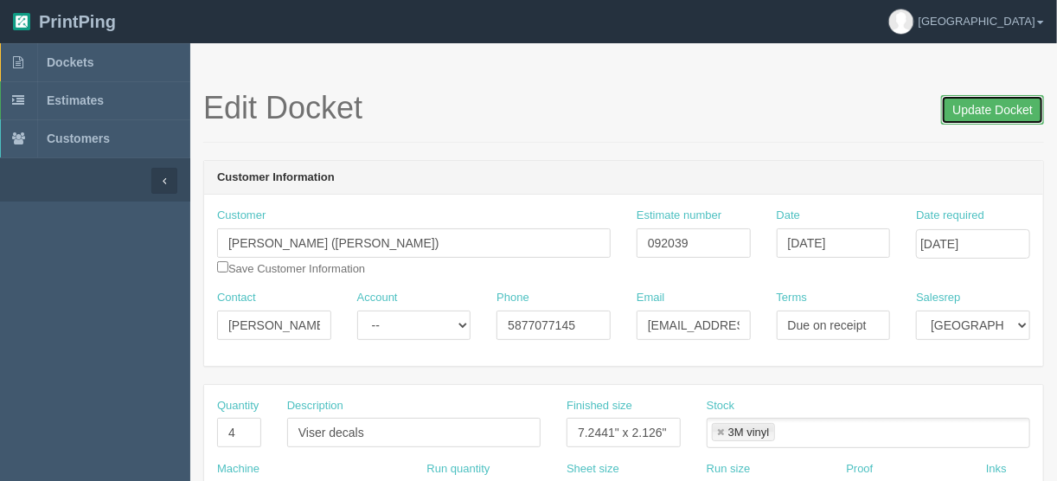
click at [988, 110] on input "Update Docket" at bounding box center [992, 109] width 103 height 29
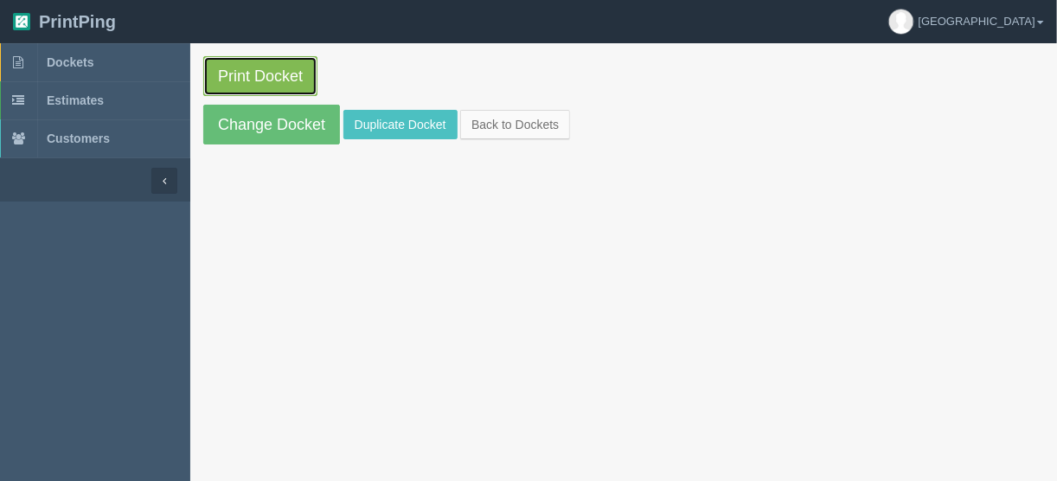
click at [255, 73] on link "Print Docket" at bounding box center [260, 76] width 114 height 40
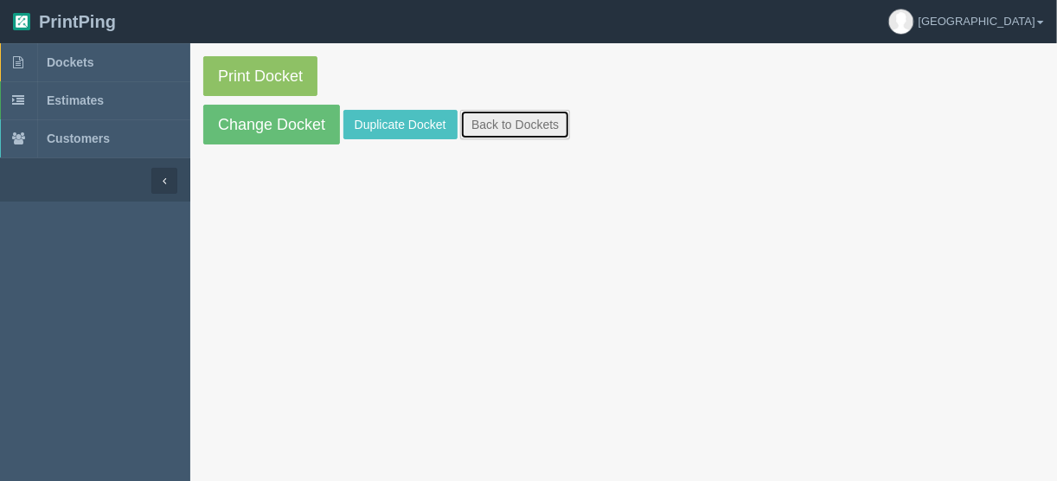
click at [491, 119] on link "Back to Dockets" at bounding box center [515, 124] width 110 height 29
